Goal: Information Seeking & Learning: Learn about a topic

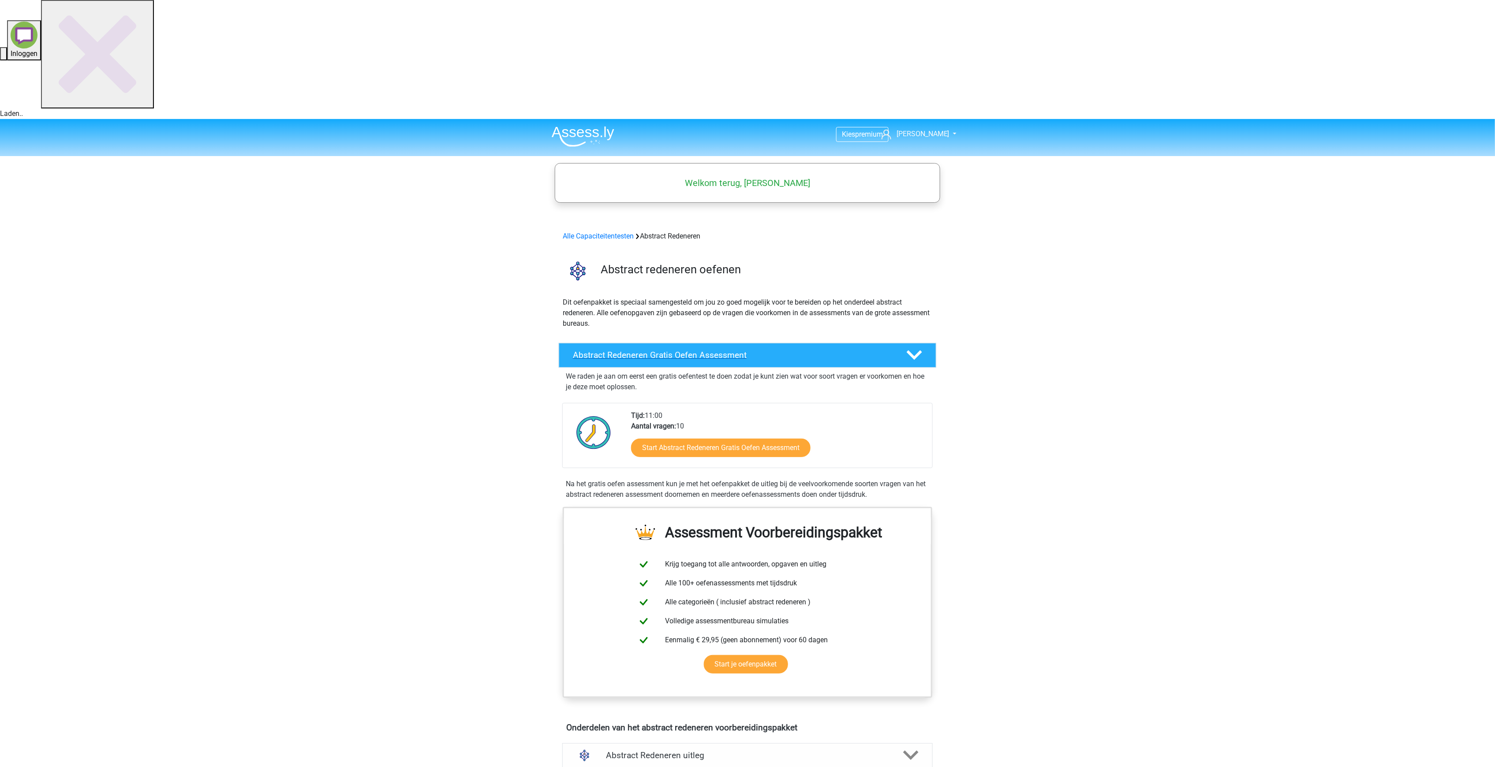
click at [676, 350] on h4 "Abstract Redeneren Gratis Oefen Assessment" at bounding box center [732, 355] width 319 height 10
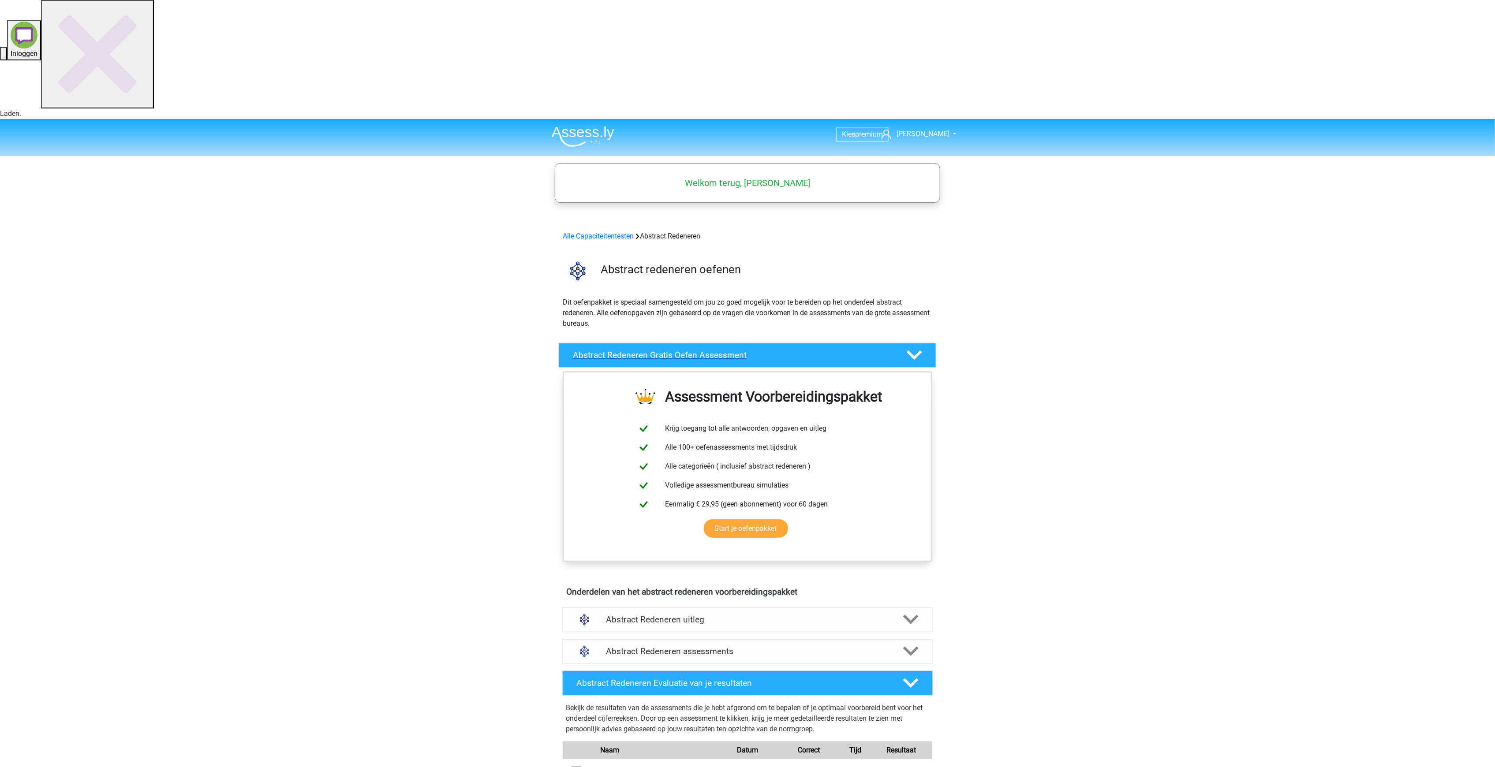
click at [676, 350] on h4 "Abstract Redeneren Gratis Oefen Assessment" at bounding box center [732, 355] width 319 height 10
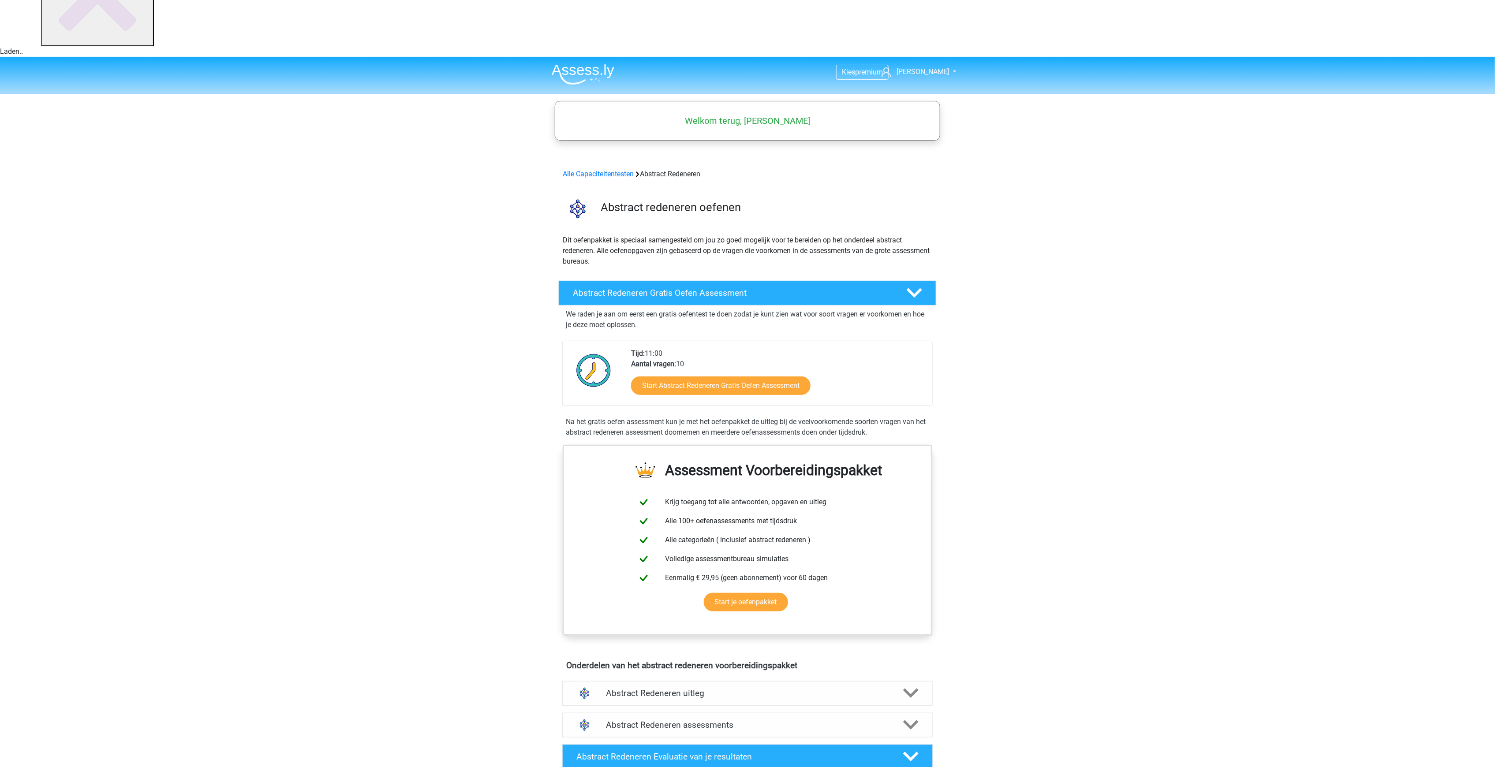
scroll to position [59, 0]
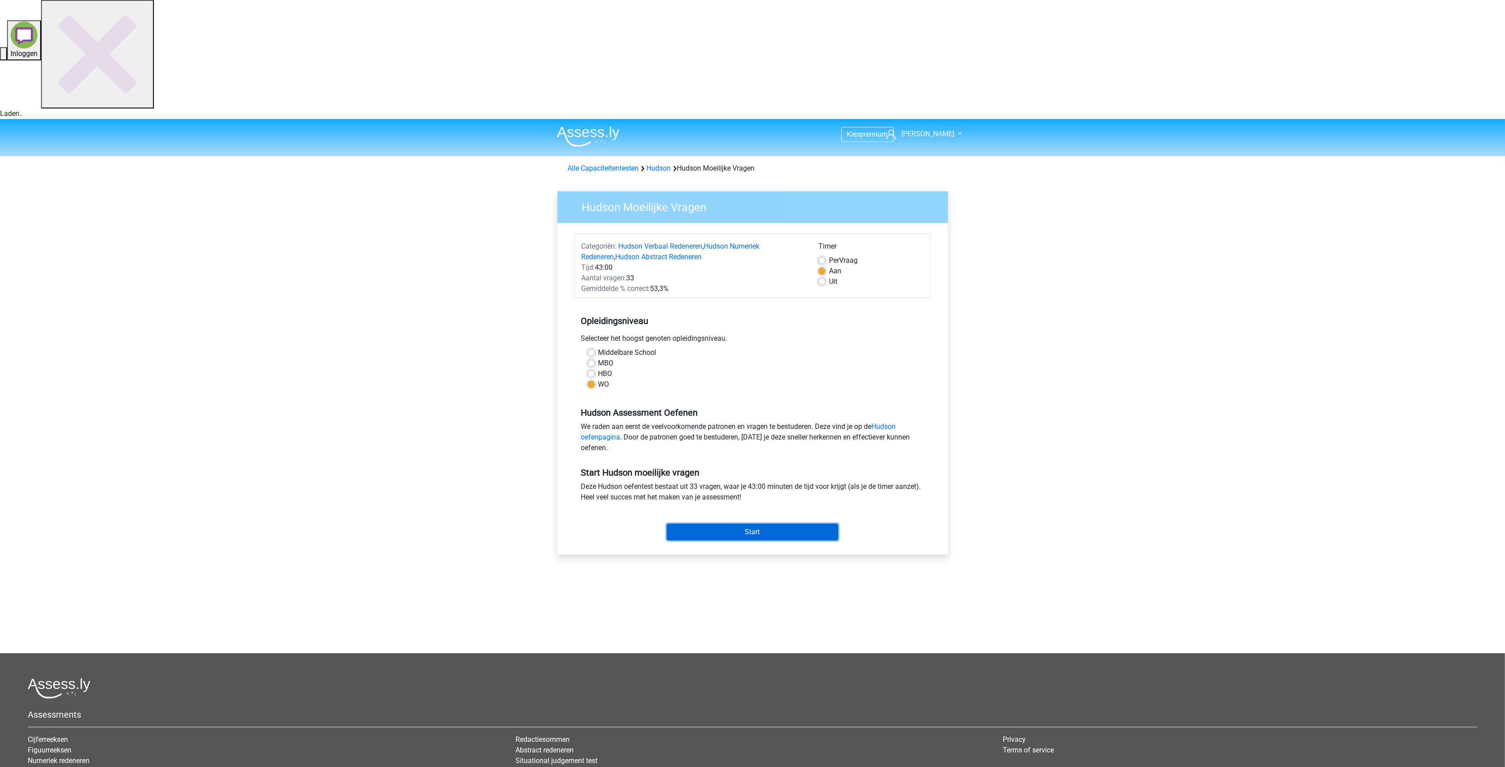
drag, startPoint x: 757, startPoint y: 411, endPoint x: 639, endPoint y: 331, distance: 142.9
click at [657, 336] on form "Categoriën: Hudson Verbaal Redeneren , Hudson Numeriek Redeneren , Hudson Abstr…" at bounding box center [753, 389] width 356 height 310
click at [594, 422] on link "Hudson oefenpagina" at bounding box center [738, 431] width 315 height 19
